Goal: Check status: Check status

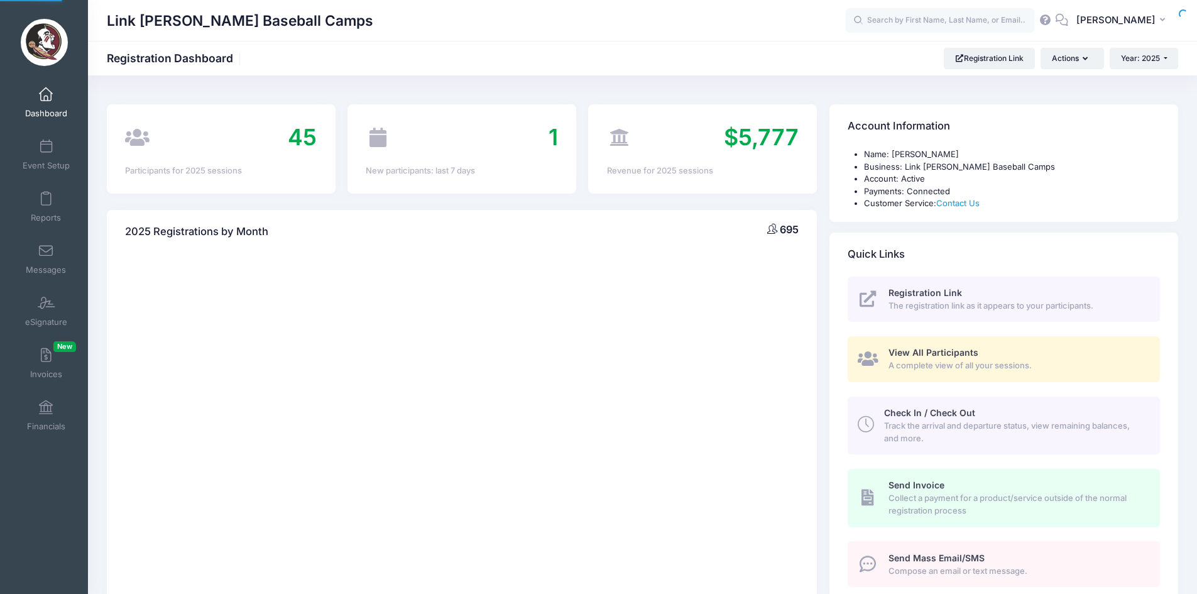
select select
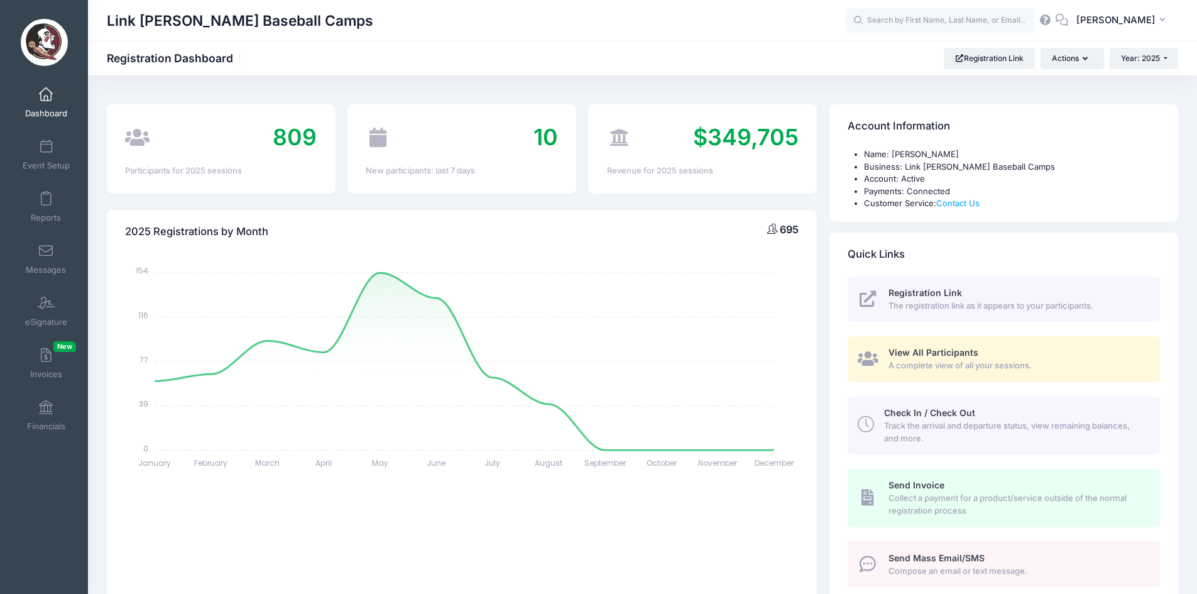
click at [601, 31] on div "Link [PERSON_NAME] Baseball Camps" at bounding box center [476, 20] width 739 height 29
click at [894, 21] on input "text" at bounding box center [940, 20] width 188 height 25
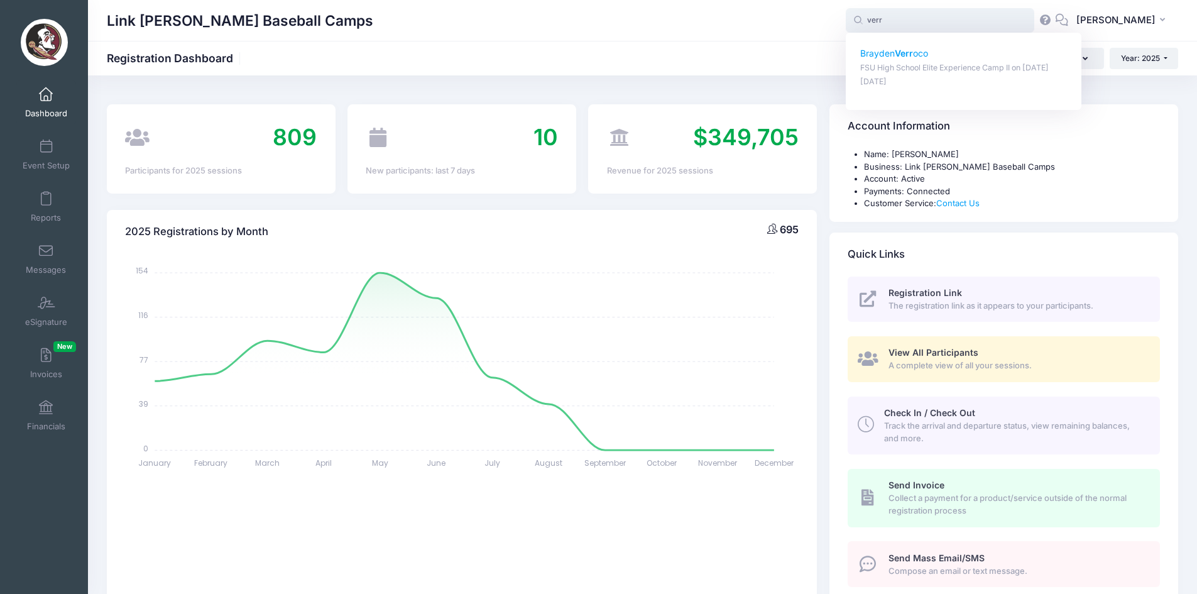
click at [903, 60] on div "Brayden Verr oco FSU High School Elite Experience Camp II on Jul-30, 2025 Mar-2…" at bounding box center [963, 67] width 207 height 40
type input "[PERSON_NAME] (FSU High School Elite Experience Camp II, [DATE])"
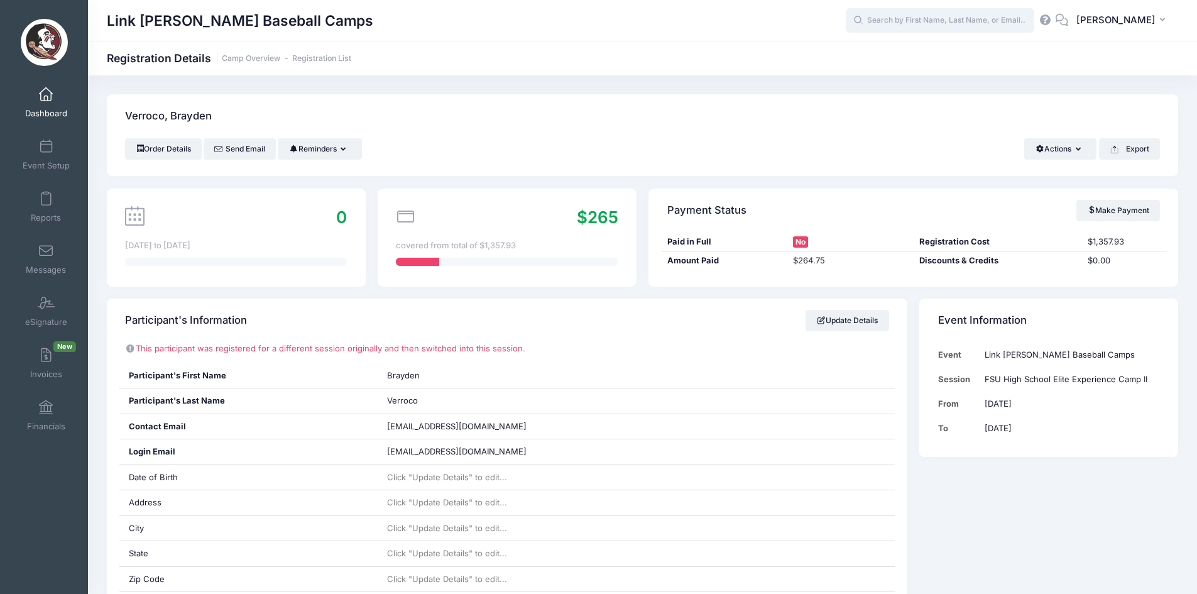
click at [950, 14] on input "text" at bounding box center [940, 20] width 188 height 25
click at [913, 52] on strong "Verr" at bounding box center [904, 53] width 18 height 11
type input "[PERSON_NAME] (FSU High School Elite Experience Camp II, [DATE])"
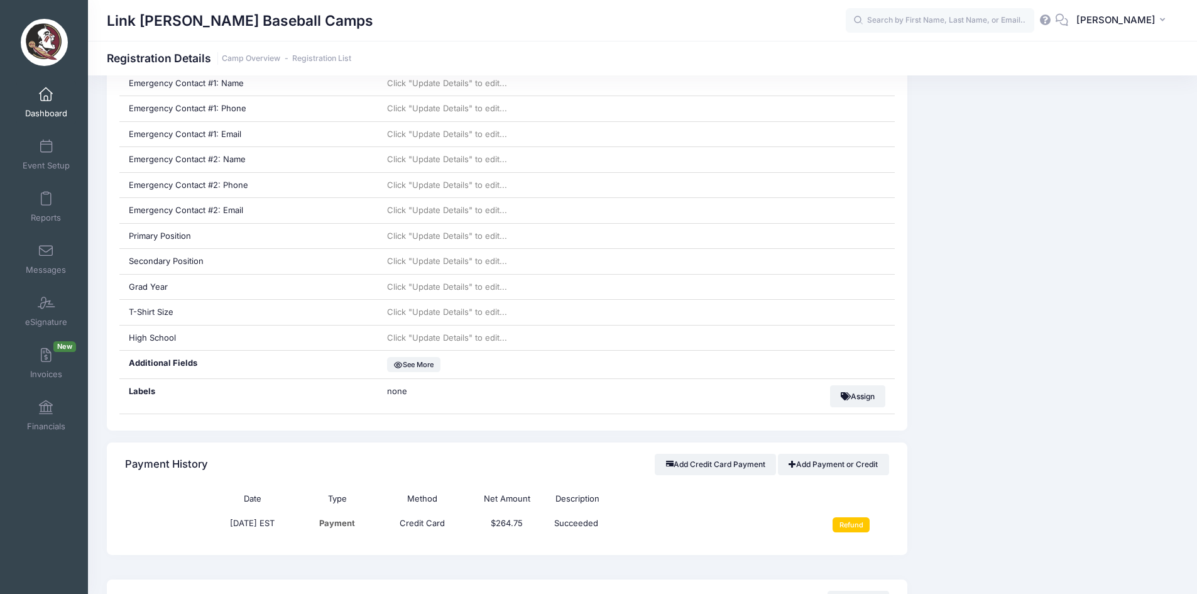
scroll to position [640, 0]
